Goal: Task Accomplishment & Management: Complete application form

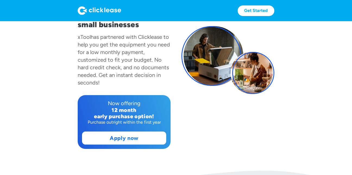
scroll to position [62, 0]
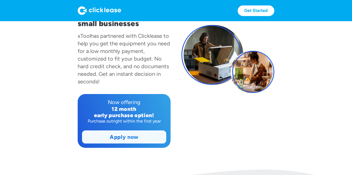
click at [144, 134] on link "Apply now" at bounding box center [124, 136] width 84 height 12
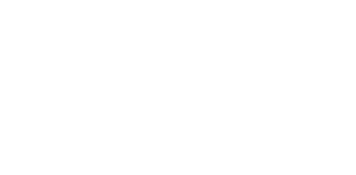
click at [150, 0] on html at bounding box center [178, 0] width 356 height 0
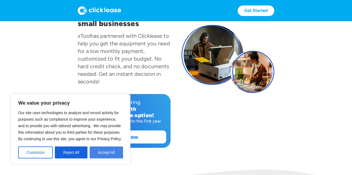
click at [113, 153] on button "Accept All" at bounding box center [106, 152] width 33 height 12
